Goal: Transaction & Acquisition: Purchase product/service

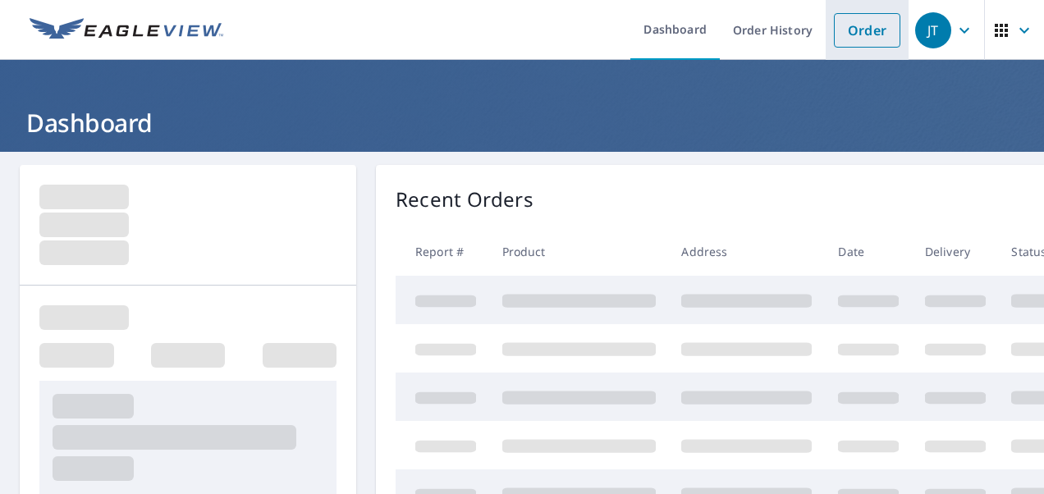
click at [854, 27] on link "Order" at bounding box center [867, 30] width 66 height 34
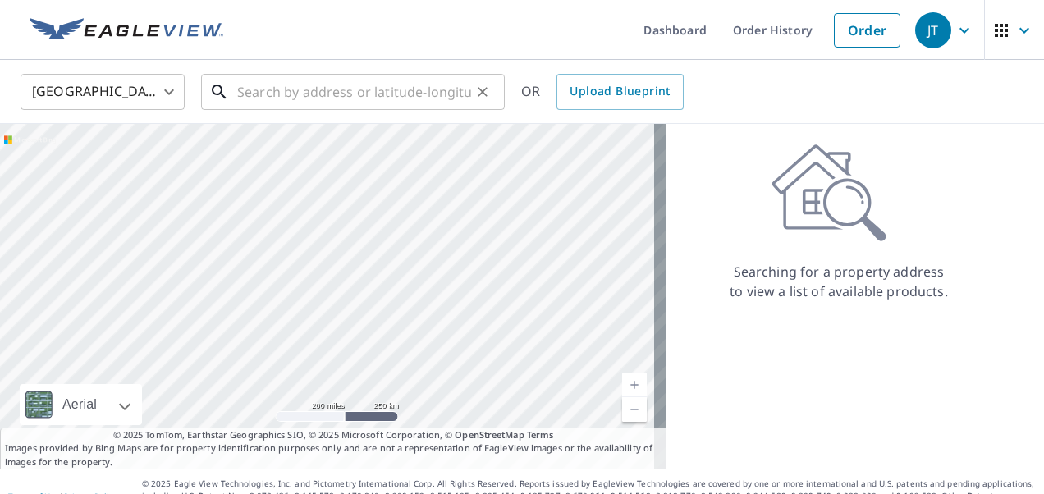
click at [421, 108] on input "text" at bounding box center [354, 92] width 234 height 46
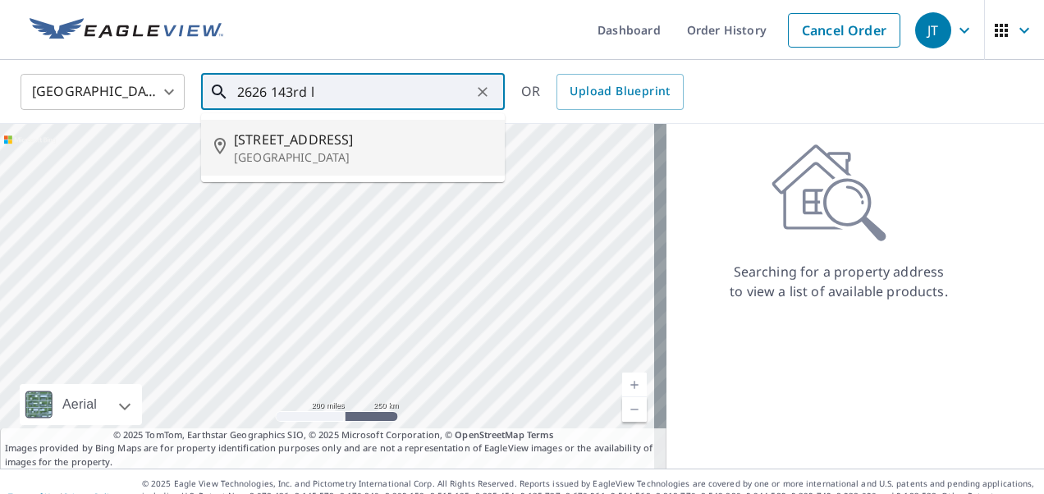
click at [362, 150] on p "[GEOGRAPHIC_DATA]" at bounding box center [363, 157] width 258 height 16
type input "[STREET_ADDRESS]"
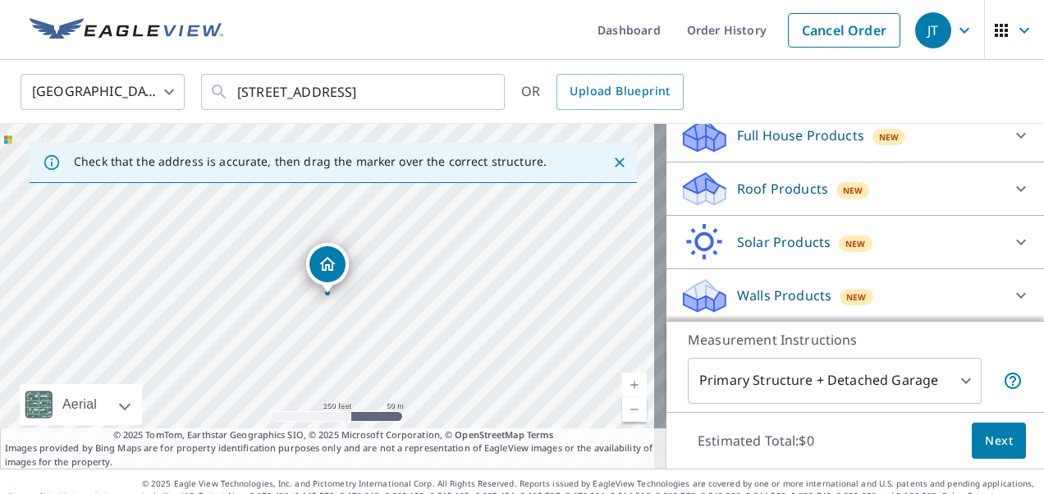
click at [800, 190] on p "Roof Products" at bounding box center [782, 189] width 91 height 20
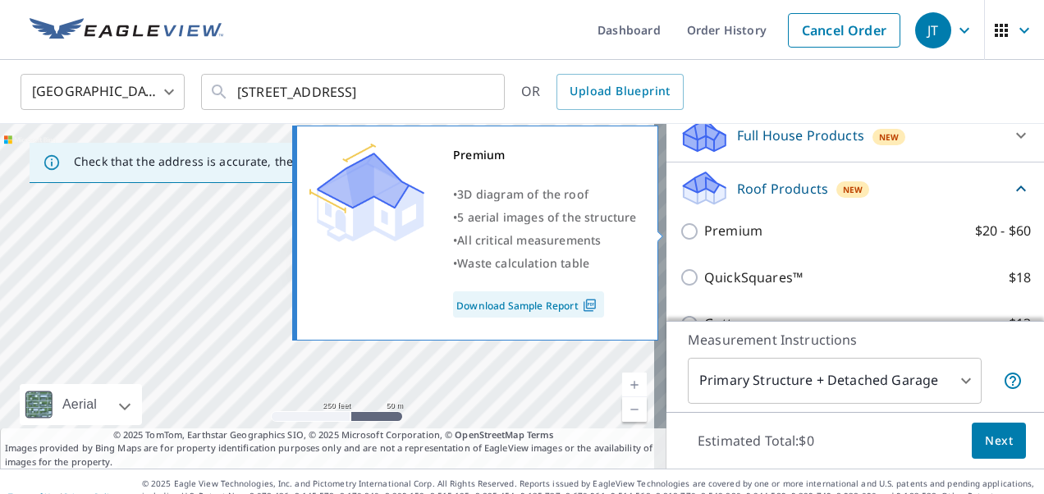
click at [716, 227] on p "Premium" at bounding box center [733, 231] width 58 height 21
click at [704, 227] on input "Premium $20 - $60" at bounding box center [692, 232] width 25 height 20
checkbox input "true"
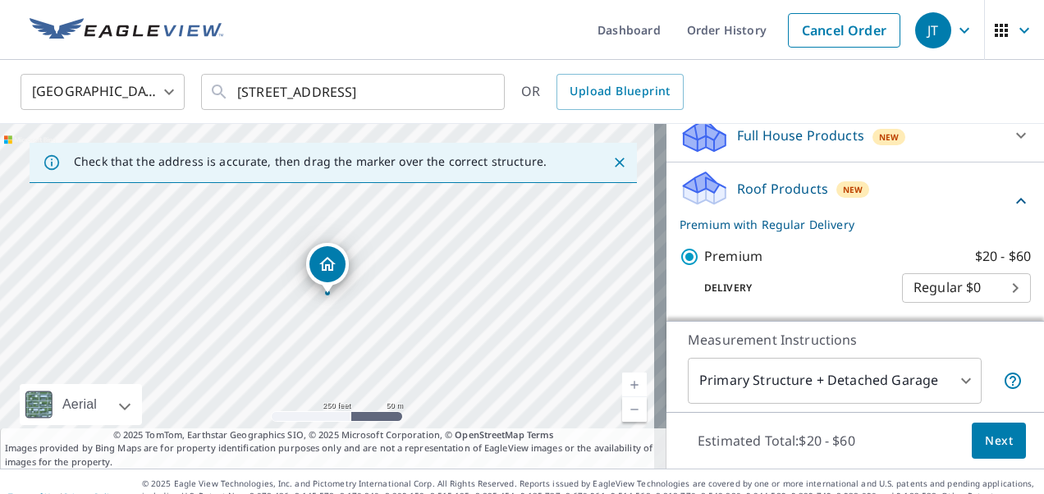
click at [985, 440] on span "Next" at bounding box center [999, 441] width 28 height 21
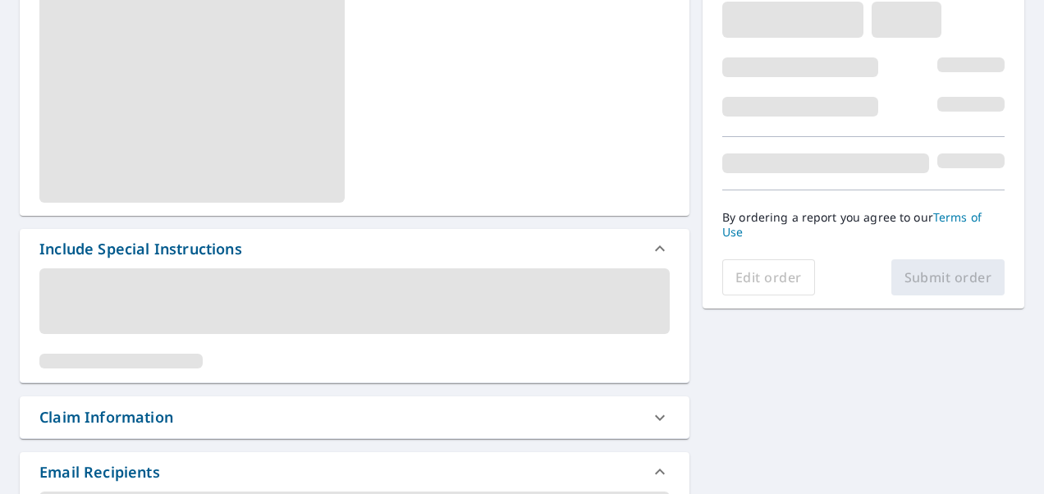
scroll to position [328, 0]
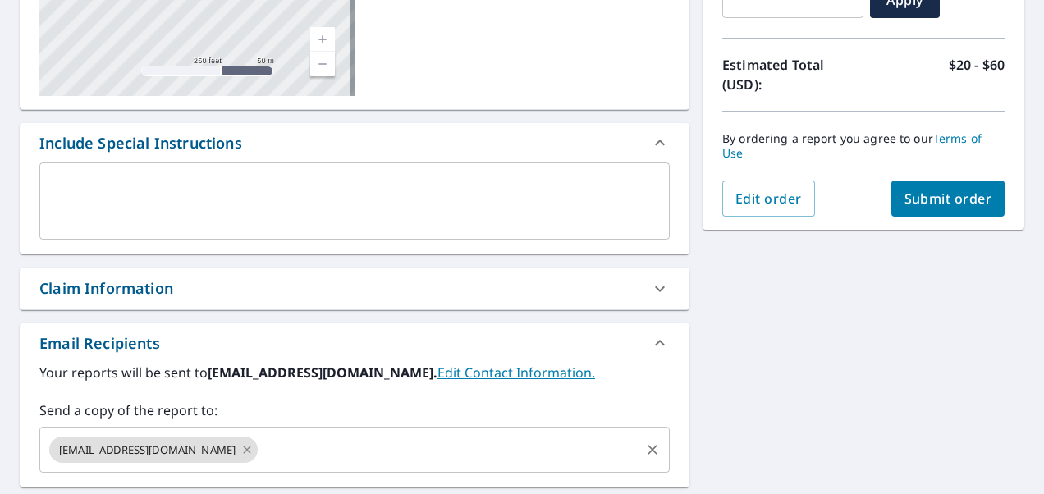
click at [244, 450] on icon at bounding box center [247, 449] width 7 height 7
checkbox input "true"
click at [208, 450] on input "text" at bounding box center [342, 449] width 591 height 31
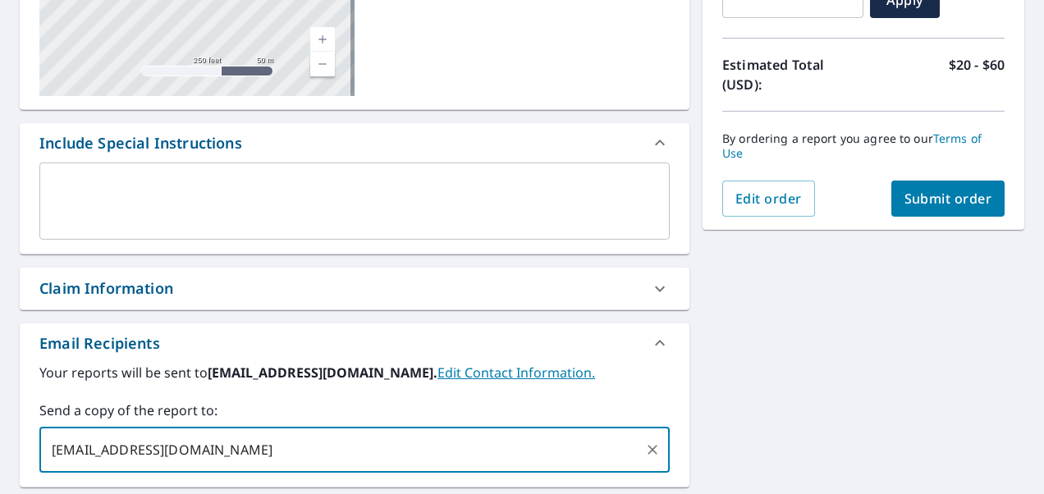
type input "[EMAIL_ADDRESS][DOMAIN_NAME]"
checkbox input "true"
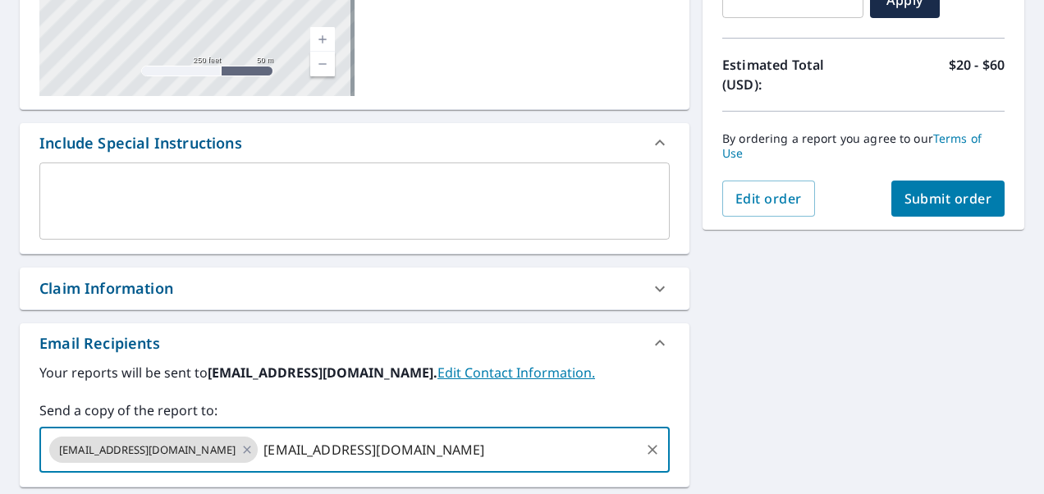
type input "[EMAIL_ADDRESS][DOMAIN_NAME]"
click at [947, 194] on span "Submit order" at bounding box center [949, 199] width 88 height 18
checkbox input "true"
